Goal: Transaction & Acquisition: Purchase product/service

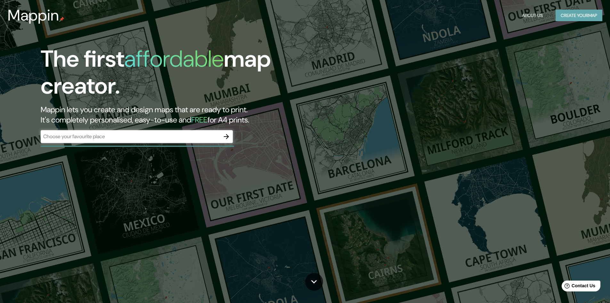
click at [582, 14] on button "Create your map" at bounding box center [579, 16] width 47 height 12
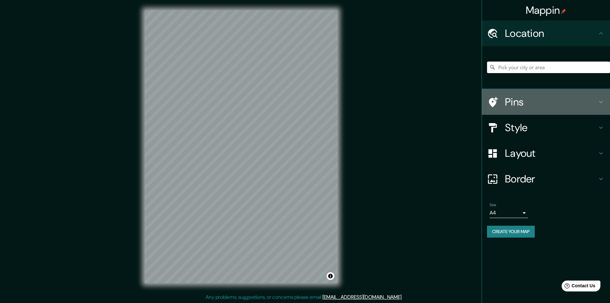
click at [537, 95] on div "Pins" at bounding box center [546, 102] width 128 height 26
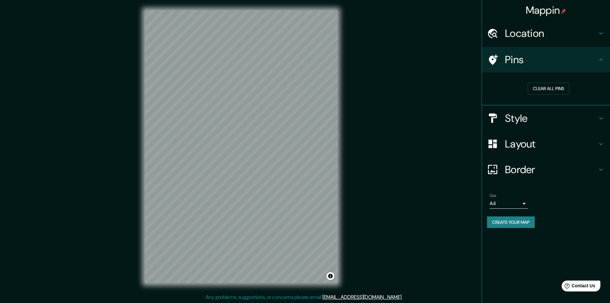
click at [541, 40] on div "Location" at bounding box center [546, 34] width 128 height 26
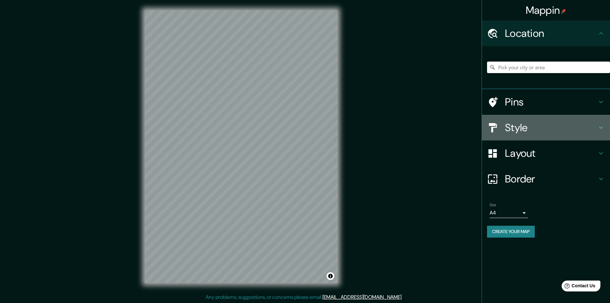
click at [516, 126] on h4 "Style" at bounding box center [551, 127] width 92 height 13
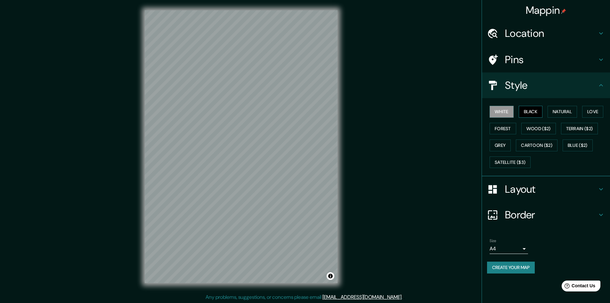
click at [530, 110] on button "Black" at bounding box center [531, 112] width 24 height 12
click at [556, 113] on button "Natural" at bounding box center [562, 112] width 29 height 12
click at [595, 111] on button "Love" at bounding box center [592, 112] width 21 height 12
click at [589, 128] on button "Terrain ($2)" at bounding box center [579, 129] width 37 height 12
click at [546, 125] on button "Wood ($2)" at bounding box center [539, 129] width 35 height 12
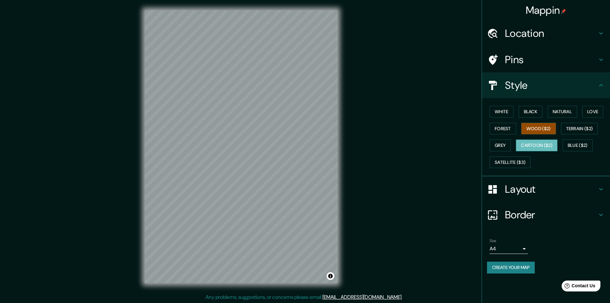
click at [542, 142] on button "Cartoon ($2)" at bounding box center [537, 145] width 42 height 12
click at [504, 147] on button "Grey" at bounding box center [500, 145] width 21 height 12
click at [506, 135] on div "White Black Natural Love Forest Wood ($2) Terrain ($2) Grey Cartoon ($2) Blue (…" at bounding box center [548, 136] width 123 height 67
click at [505, 132] on button "Forest" at bounding box center [503, 129] width 27 height 12
click at [598, 115] on button "Love" at bounding box center [592, 112] width 21 height 12
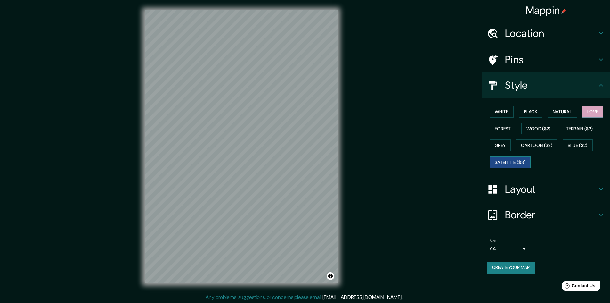
click at [527, 160] on button "Satellite ($3)" at bounding box center [510, 162] width 41 height 12
click at [500, 144] on button "Grey" at bounding box center [500, 145] width 21 height 12
click at [529, 183] on h4 "Layout" at bounding box center [551, 189] width 92 height 13
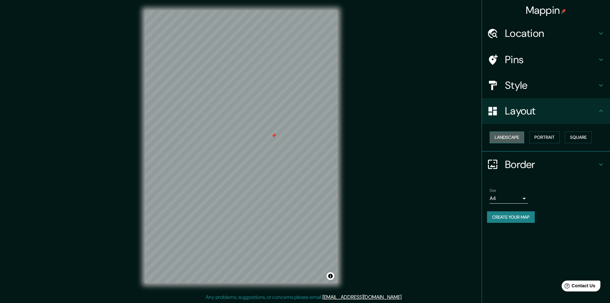
click at [510, 140] on button "Landscape" at bounding box center [507, 137] width 35 height 12
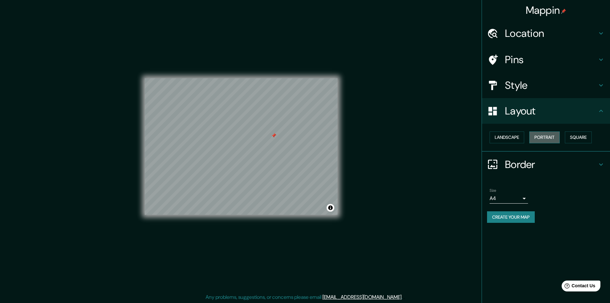
click at [551, 137] on button "Portrait" at bounding box center [545, 137] width 30 height 12
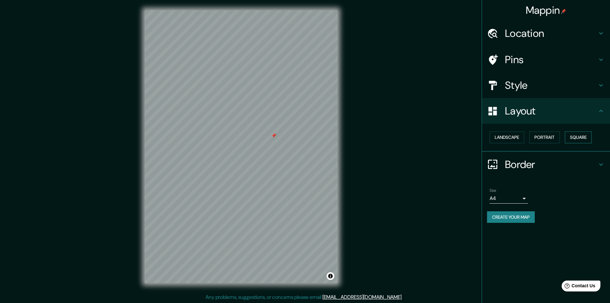
click at [582, 138] on button "Square" at bounding box center [578, 137] width 27 height 12
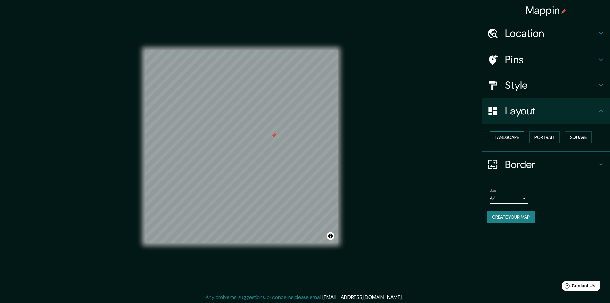
click at [506, 139] on button "Landscape" at bounding box center [507, 137] width 35 height 12
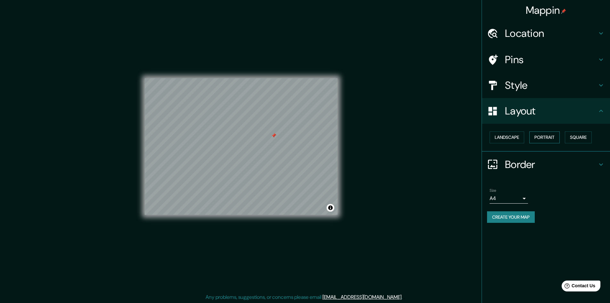
click at [544, 136] on button "Portrait" at bounding box center [545, 137] width 30 height 12
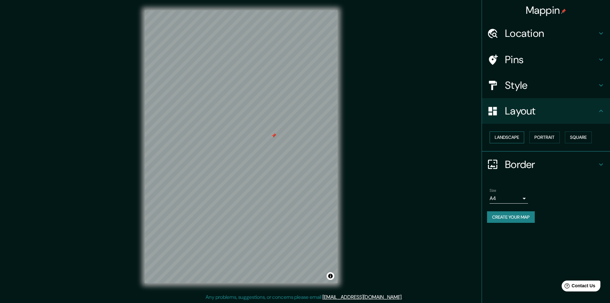
click at [502, 137] on button "Landscape" at bounding box center [507, 137] width 35 height 12
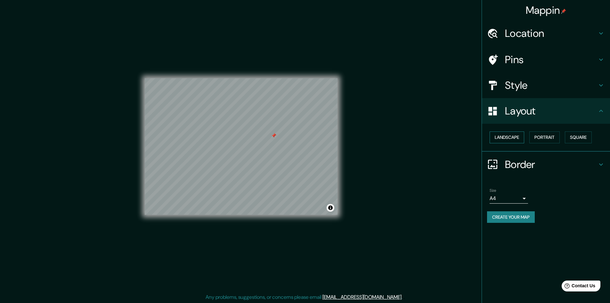
click at [502, 137] on button "Landscape" at bounding box center [507, 137] width 35 height 12
click at [537, 135] on button "Portrait" at bounding box center [545, 137] width 30 height 12
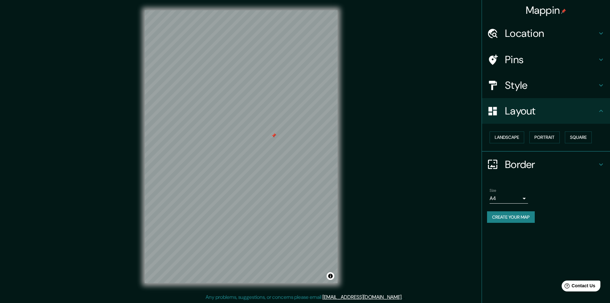
click at [274, 136] on div at bounding box center [273, 135] width 5 height 5
click at [523, 169] on h4 "Border" at bounding box center [551, 164] width 92 height 13
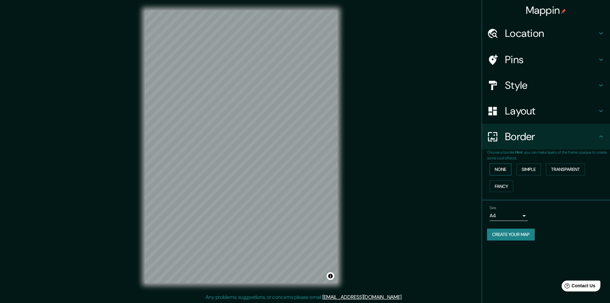
click at [504, 169] on button "None" at bounding box center [501, 169] width 22 height 12
click at [534, 168] on button "Simple" at bounding box center [529, 169] width 24 height 12
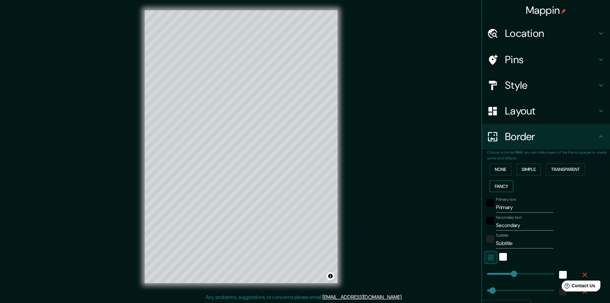
click at [501, 185] on button "Fancy" at bounding box center [502, 186] width 24 height 12
click at [573, 172] on button "Transparent" at bounding box center [565, 169] width 39 height 12
click at [498, 171] on button "None" at bounding box center [501, 169] width 22 height 12
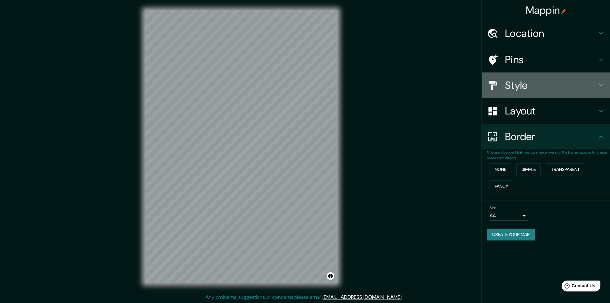
click at [520, 74] on div "Style" at bounding box center [546, 85] width 128 height 26
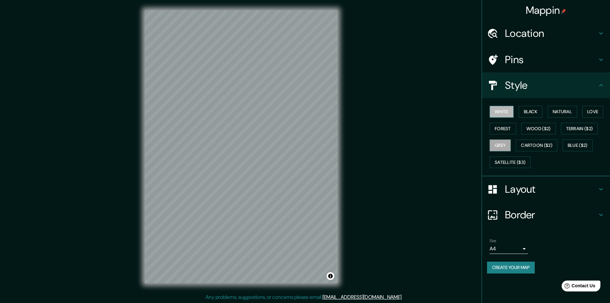
click at [510, 112] on button "White" at bounding box center [502, 112] width 24 height 12
click at [538, 111] on button "Black" at bounding box center [531, 112] width 24 height 12
click at [562, 113] on button "Natural" at bounding box center [562, 112] width 29 height 12
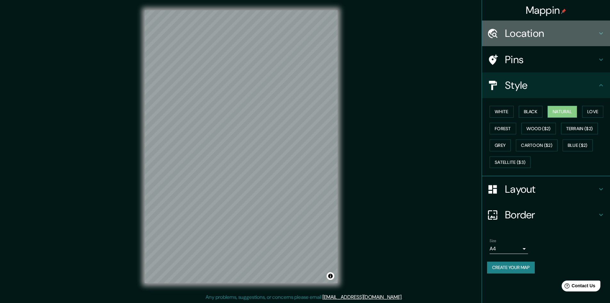
click at [540, 34] on h4 "Location" at bounding box center [551, 33] width 92 height 13
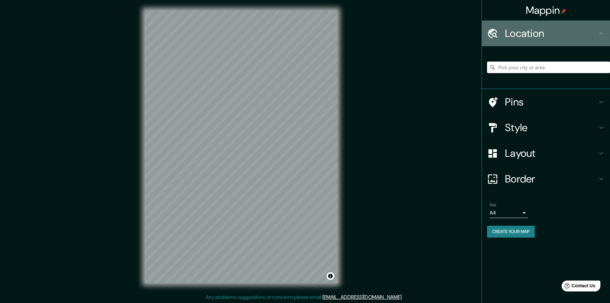
click at [540, 34] on h4 "Location" at bounding box center [551, 33] width 92 height 13
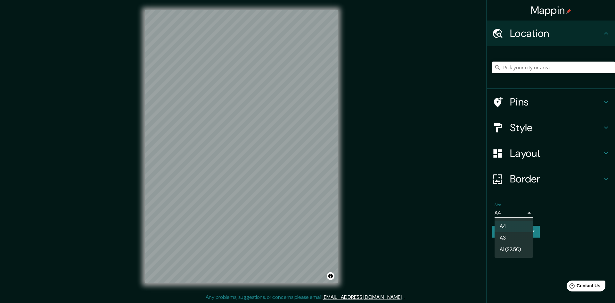
click at [513, 215] on body "Mappin Location Pins Style Layout Border Choose a border. Hint : you can make l…" at bounding box center [307, 151] width 615 height 303
click at [519, 238] on li "A3" at bounding box center [514, 238] width 38 height 12
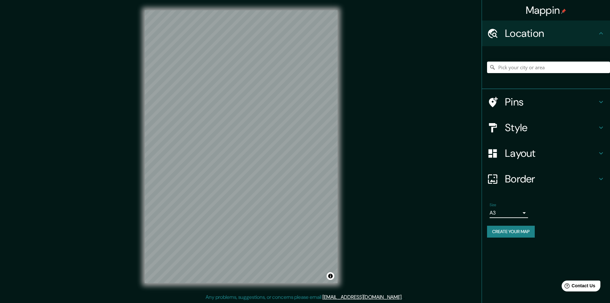
click at [551, 213] on div "Size A3 a4" at bounding box center [546, 210] width 118 height 21
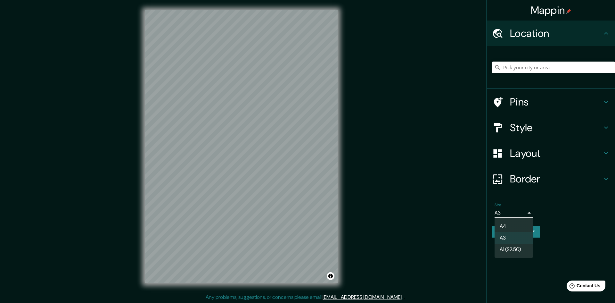
click at [521, 213] on body "Mappin Location Pins Style Layout Border Choose a border. Hint : you can make l…" at bounding box center [307, 151] width 615 height 303
click at [552, 213] on div at bounding box center [307, 151] width 615 height 303
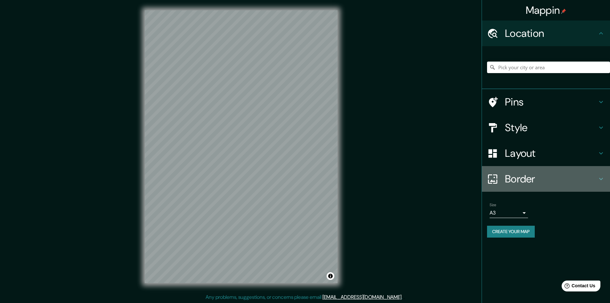
click at [536, 180] on h4 "Border" at bounding box center [551, 178] width 92 height 13
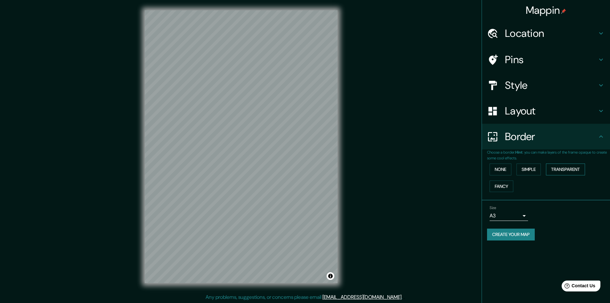
click at [558, 169] on button "Transparent" at bounding box center [565, 169] width 39 height 12
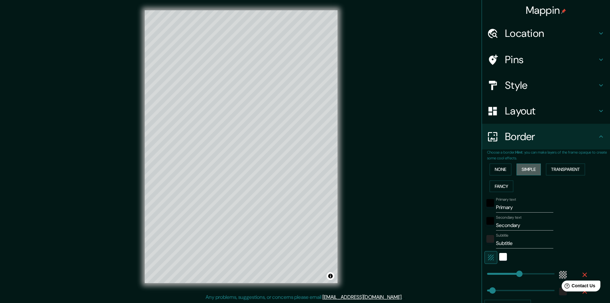
click at [529, 173] on button "Simple" at bounding box center [529, 169] width 24 height 12
click at [502, 186] on button "Fancy" at bounding box center [502, 186] width 24 height 12
click at [505, 168] on button "None" at bounding box center [501, 169] width 22 height 12
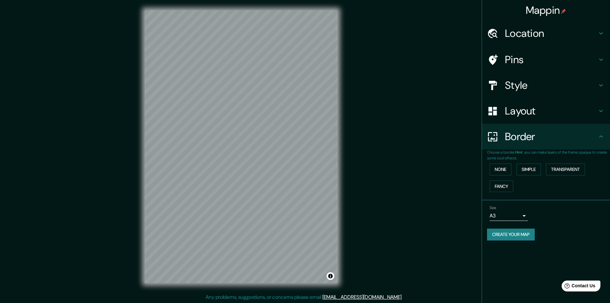
click at [544, 111] on h4 "Layout" at bounding box center [551, 110] width 92 height 13
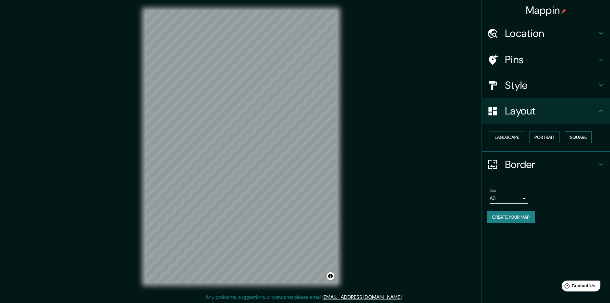
click at [572, 140] on button "Square" at bounding box center [578, 137] width 27 height 12
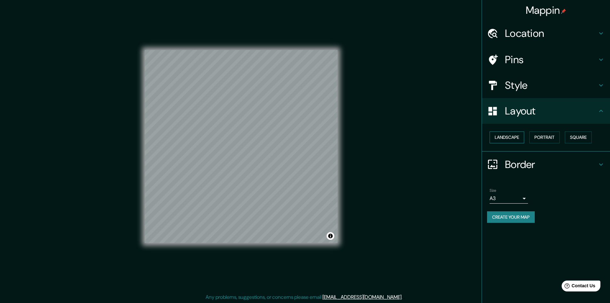
click at [504, 136] on button "Landscape" at bounding box center [507, 137] width 35 height 12
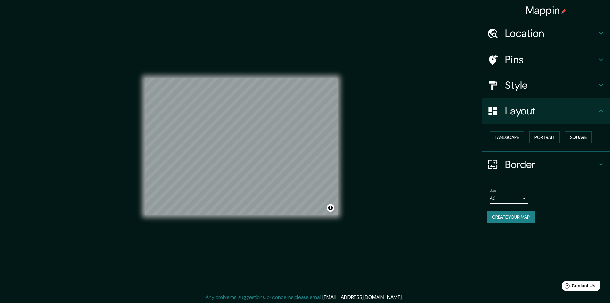
click at [539, 130] on div "Landscape [GEOGRAPHIC_DATA]" at bounding box center [548, 137] width 123 height 17
click at [543, 133] on button "Portrait" at bounding box center [545, 137] width 30 height 12
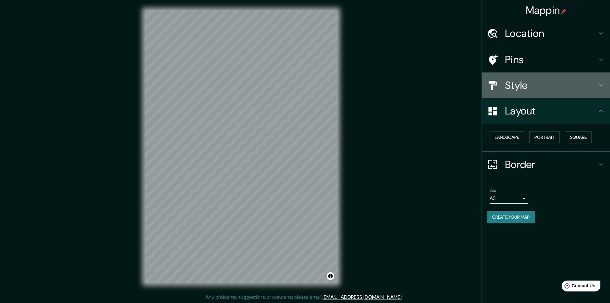
click at [548, 90] on h4 "Style" at bounding box center [551, 85] width 92 height 13
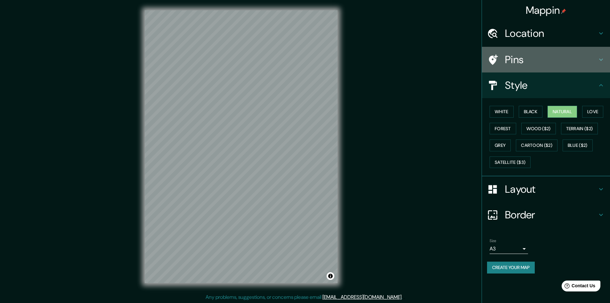
click at [550, 67] on div "Pins" at bounding box center [546, 60] width 128 height 26
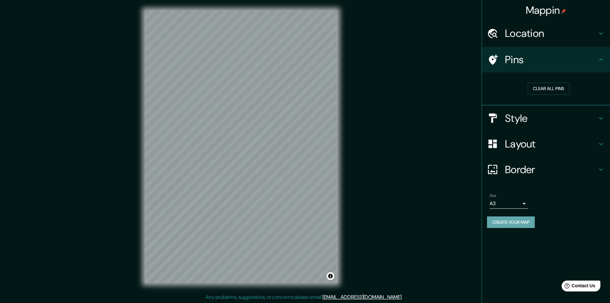
click at [532, 222] on button "Create your map" at bounding box center [511, 222] width 48 height 12
click at [545, 205] on div "Size A3 a4" at bounding box center [546, 201] width 118 height 21
click at [516, 223] on button "Create your map" at bounding box center [511, 222] width 48 height 12
click at [293, 159] on div at bounding box center [292, 156] width 5 height 5
click at [589, 55] on h4 "Pins" at bounding box center [551, 59] width 92 height 13
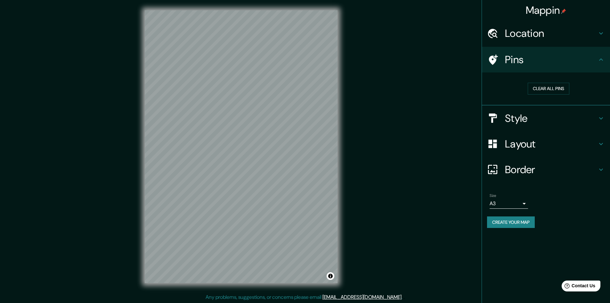
drag, startPoint x: 555, startPoint y: 219, endPoint x: 559, endPoint y: 212, distance: 7.2
click at [555, 219] on div "Create your map" at bounding box center [546, 222] width 118 height 12
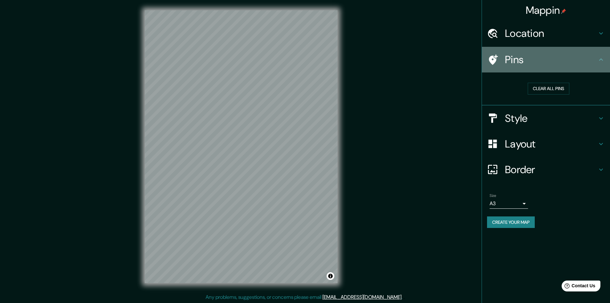
click at [602, 71] on div "Pins" at bounding box center [546, 60] width 128 height 26
click at [596, 61] on h4 "Pins" at bounding box center [551, 59] width 92 height 13
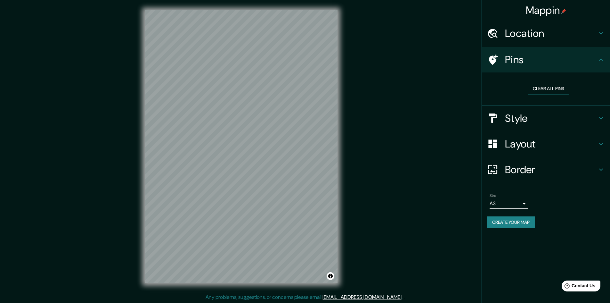
click at [591, 38] on h4 "Location" at bounding box center [551, 33] width 92 height 13
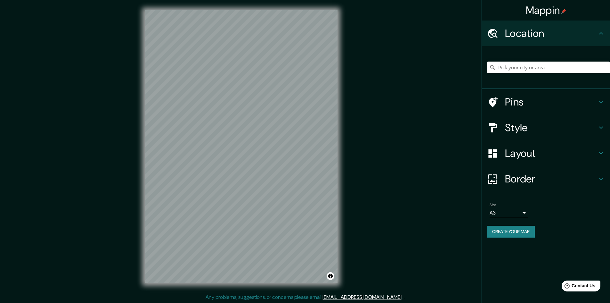
click at [593, 35] on h4 "Location" at bounding box center [551, 33] width 92 height 13
click at [589, 202] on div "Size A3 a4" at bounding box center [546, 210] width 118 height 21
click at [594, 182] on h4 "Border" at bounding box center [551, 178] width 92 height 13
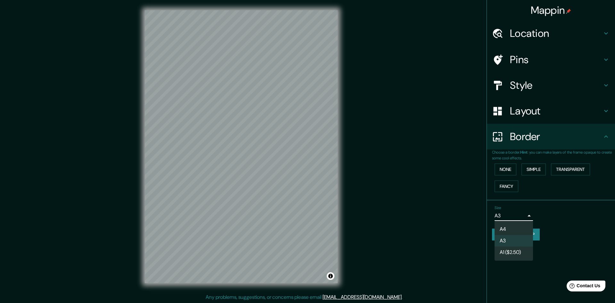
click at [520, 215] on body "Mappin Location Pins Style Layout Border Choose a border. Hint : you can make l…" at bounding box center [307, 151] width 615 height 303
click at [521, 231] on li "A4" at bounding box center [514, 229] width 38 height 12
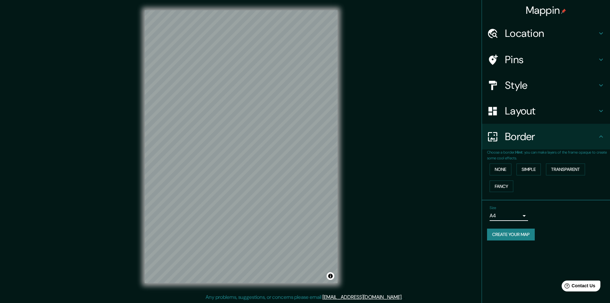
click at [524, 232] on button "Create your map" at bounding box center [511, 234] width 48 height 12
click at [317, 168] on div at bounding box center [317, 166] width 5 height 5
drag, startPoint x: 377, startPoint y: 157, endPoint x: 362, endPoint y: 196, distance: 41.6
click at [357, 201] on div "Mappin Location Pins Style Layout Border Choose a border. Hint : you can make l…" at bounding box center [305, 151] width 610 height 303
drag, startPoint x: 393, startPoint y: 149, endPoint x: 383, endPoint y: 170, distance: 23.5
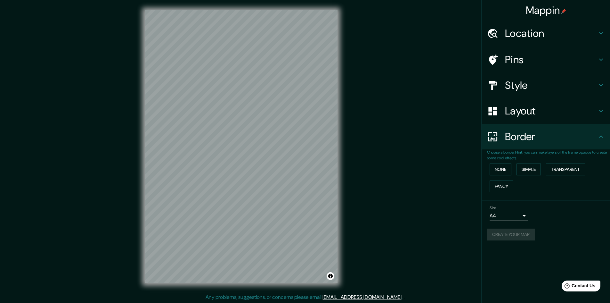
click at [376, 207] on div "Mappin Location Pins Style Layout Border Choose a border. Hint : you can make l…" at bounding box center [305, 151] width 610 height 303
click at [536, 80] on h4 "Style" at bounding box center [551, 85] width 92 height 13
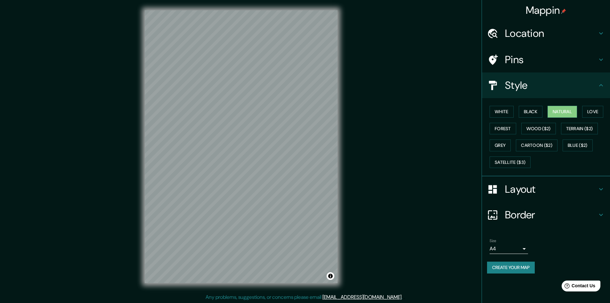
click at [583, 113] on div "White Black Natural Love Forest Wood ($2) Terrain ($2) Grey Cartoon ($2) Blue (…" at bounding box center [548, 136] width 123 height 67
click at [598, 112] on button "Love" at bounding box center [592, 112] width 21 height 12
click at [496, 132] on button "Forest" at bounding box center [503, 129] width 27 height 12
click at [541, 113] on button "Black" at bounding box center [531, 112] width 24 height 12
click at [558, 113] on button "Natural" at bounding box center [562, 112] width 29 height 12
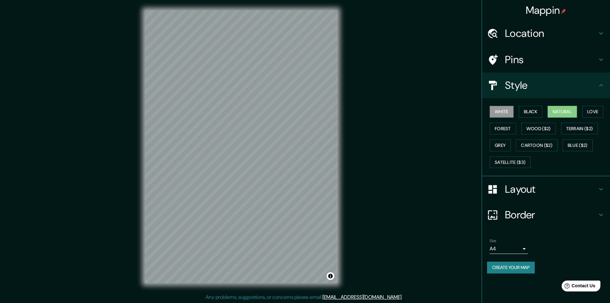
click at [504, 114] on button "White" at bounding box center [502, 112] width 24 height 12
click at [511, 146] on button "Grey" at bounding box center [500, 145] width 21 height 12
click at [590, 108] on button "Love" at bounding box center [592, 112] width 21 height 12
click at [513, 250] on body "Mappin Location Pins Style White Black Natural Love Forest Wood ($2) Terrain ($…" at bounding box center [305, 151] width 610 height 303
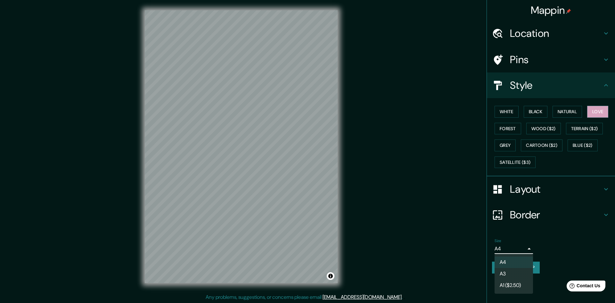
click at [508, 267] on li "A4" at bounding box center [514, 262] width 38 height 12
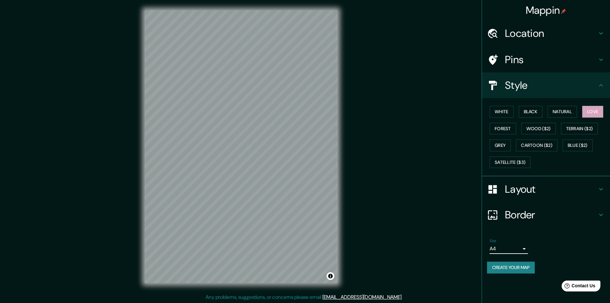
click at [514, 244] on body "Mappin Location Pins Style White Black Natural Love Forest Wood ($2) Terrain ($…" at bounding box center [305, 151] width 610 height 303
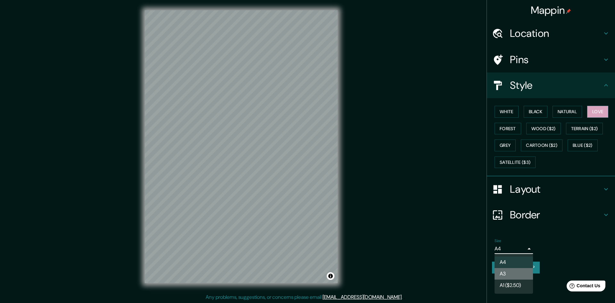
click at [505, 269] on li "A3" at bounding box center [514, 274] width 38 height 12
type input "a4"
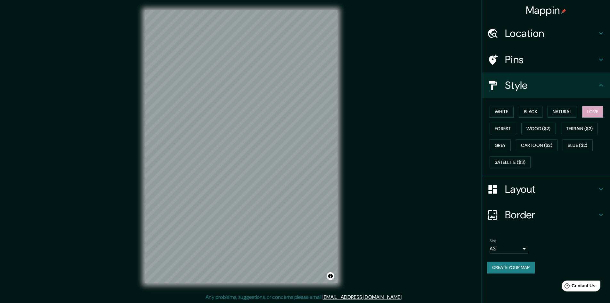
click at [386, 246] on div "Mappin Location Pins Style White Black Natural Love Forest Wood ($2) Terrain ($…" at bounding box center [305, 151] width 610 height 303
click at [526, 265] on button "Create your map" at bounding box center [511, 267] width 48 height 12
click at [526, 265] on div "Create your map" at bounding box center [546, 267] width 118 height 12
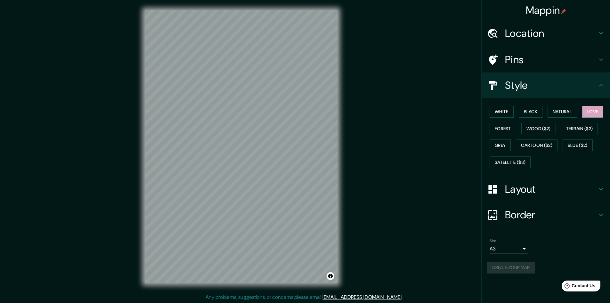
click at [526, 265] on div "Create your map" at bounding box center [546, 267] width 118 height 12
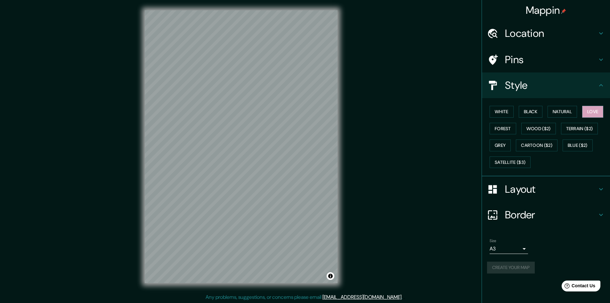
click at [526, 265] on div "Create your map" at bounding box center [546, 267] width 118 height 12
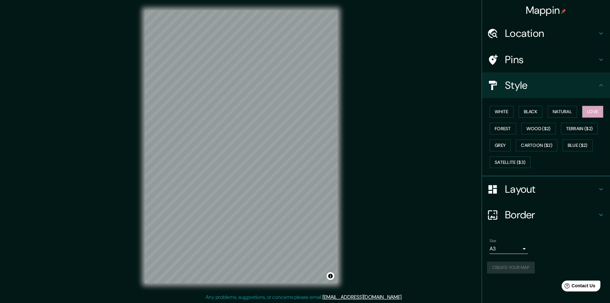
click at [526, 265] on div "Create your map" at bounding box center [546, 267] width 118 height 12
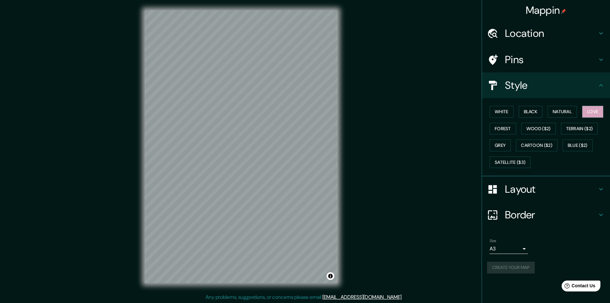
click at [526, 265] on div "Create your map" at bounding box center [546, 267] width 118 height 12
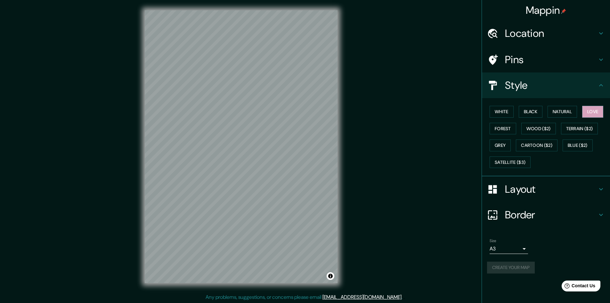
click at [526, 265] on div "Create your map" at bounding box center [546, 267] width 118 height 12
